Goal: Task Accomplishment & Management: Manage account settings

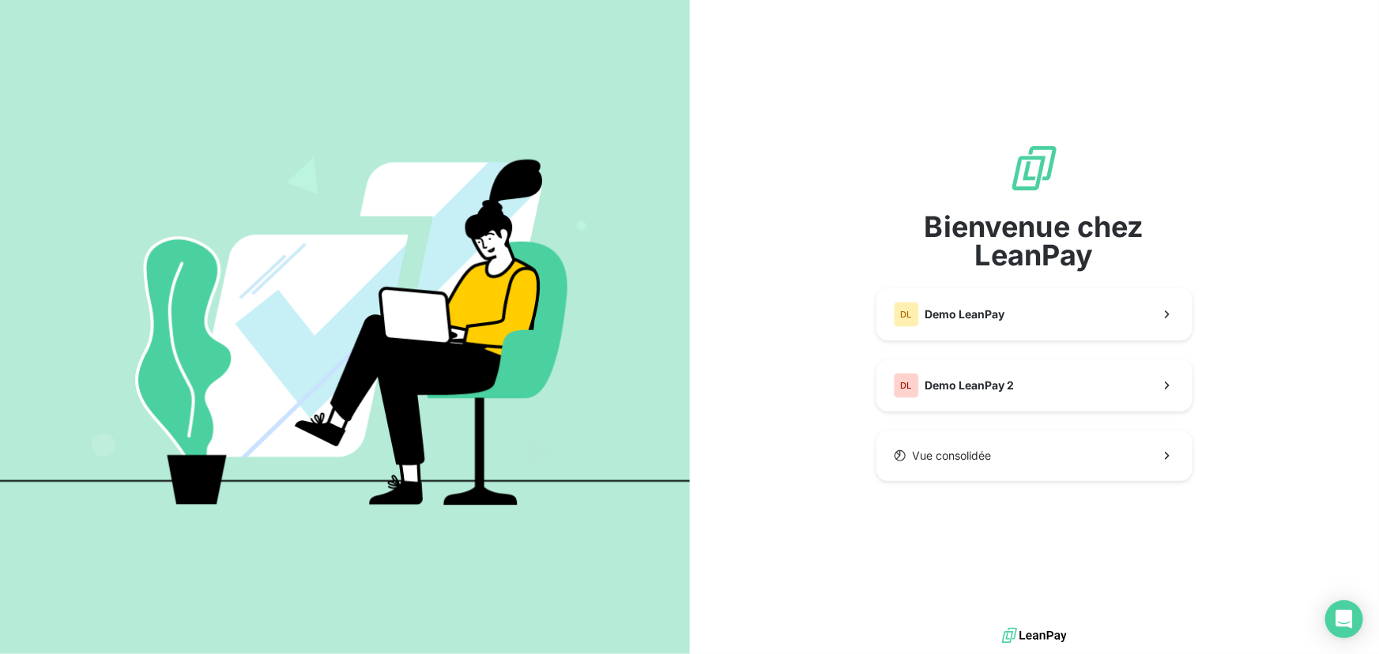
click at [980, 281] on div "Bienvenue chez LeanPay DL Demo LeanPay DL Demo LeanPay 2 Vue consolidée" at bounding box center [1035, 312] width 316 height 338
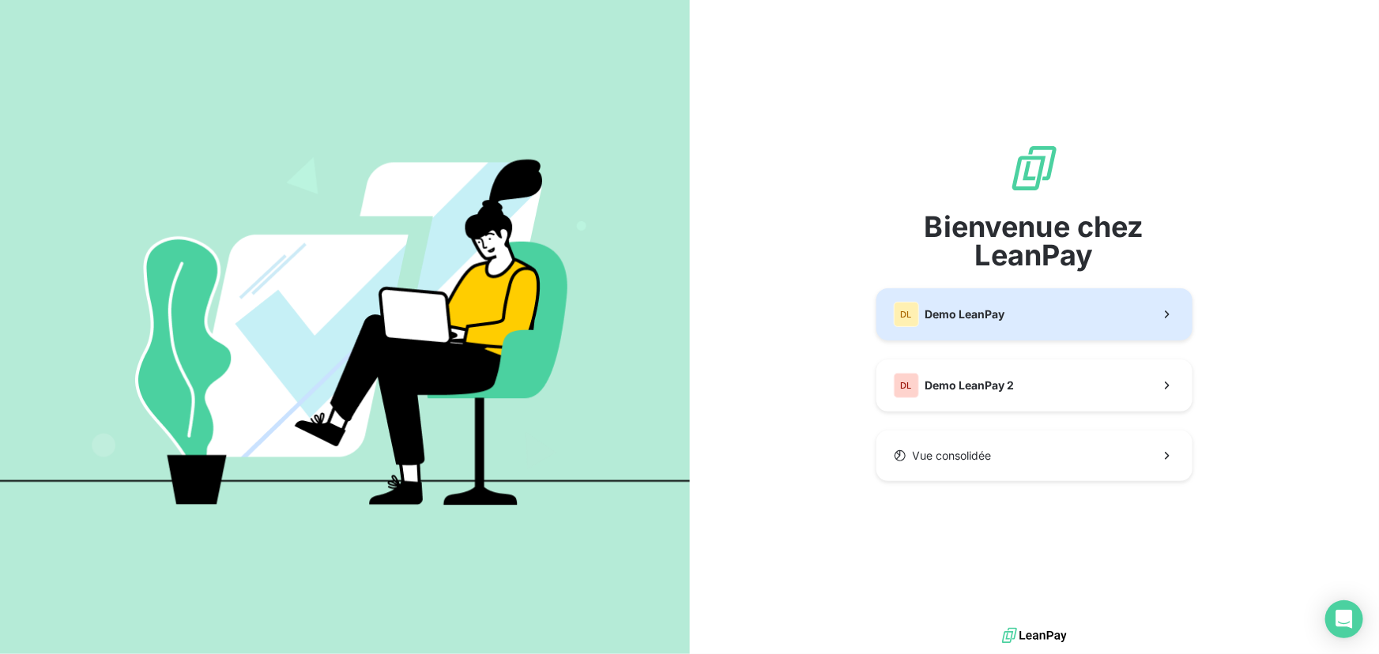
click at [988, 315] on span "Demo LeanPay" at bounding box center [966, 315] width 80 height 16
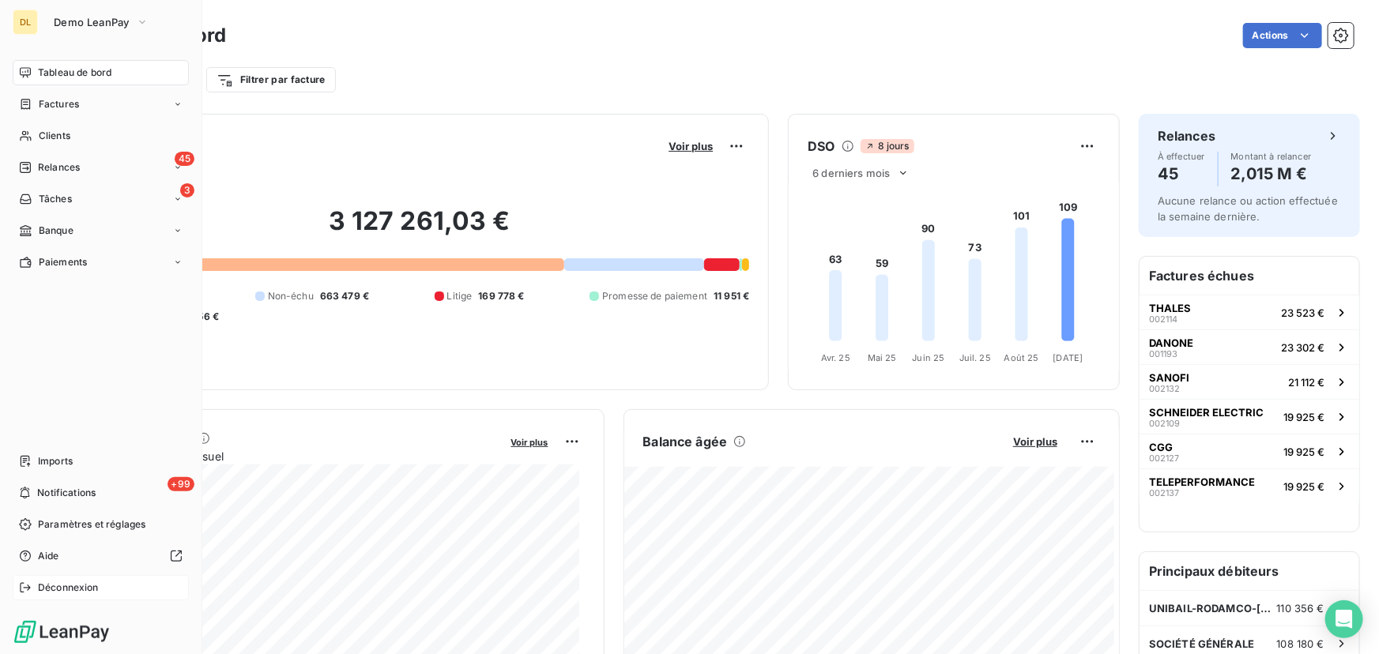
click at [45, 590] on span "Déconnexion" at bounding box center [68, 588] width 61 height 14
